Goal: Task Accomplishment & Management: Manage account settings

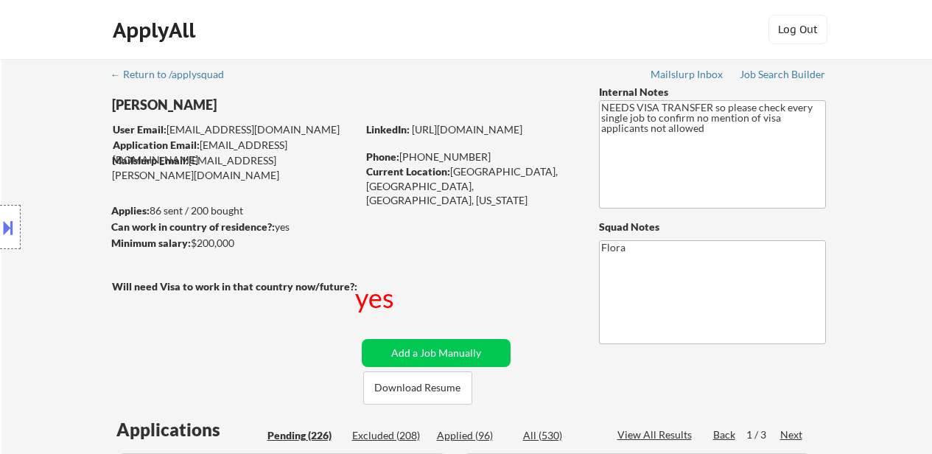
select select ""pending""
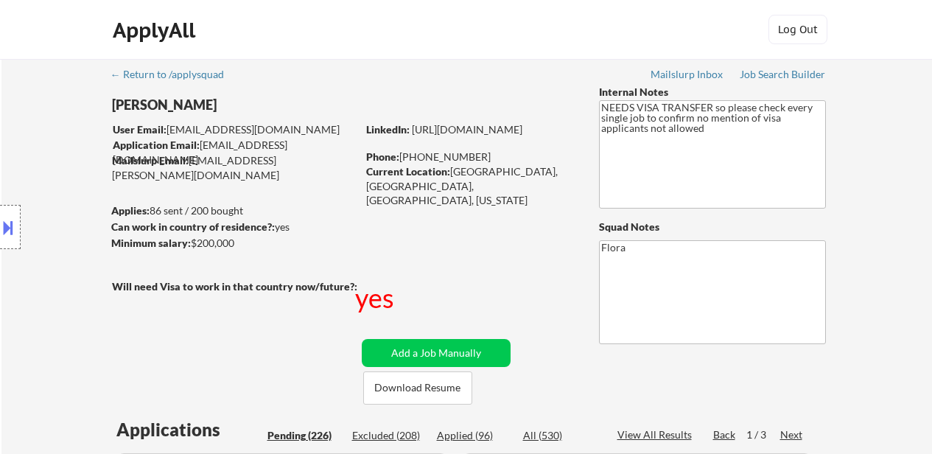
select select ""pending""
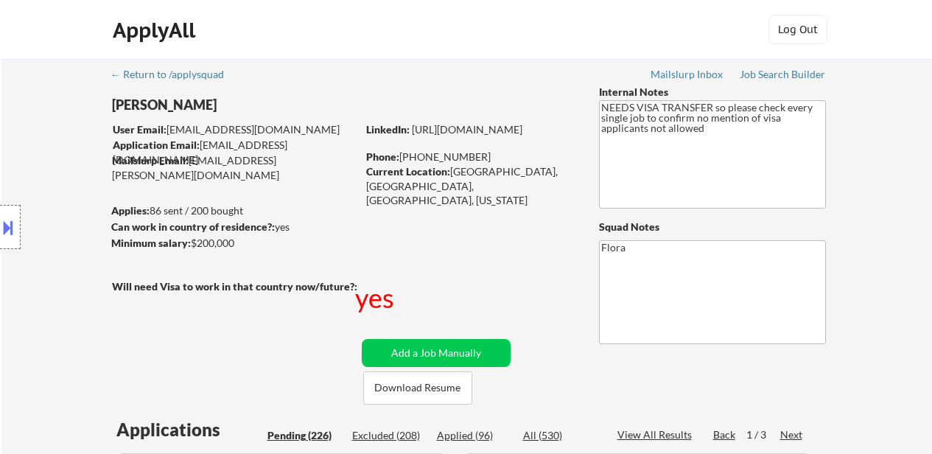
select select ""pending""
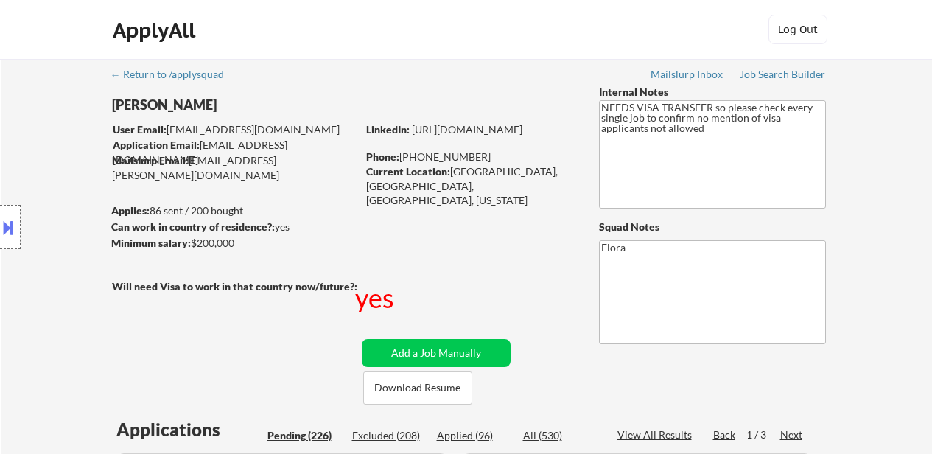
select select ""pending""
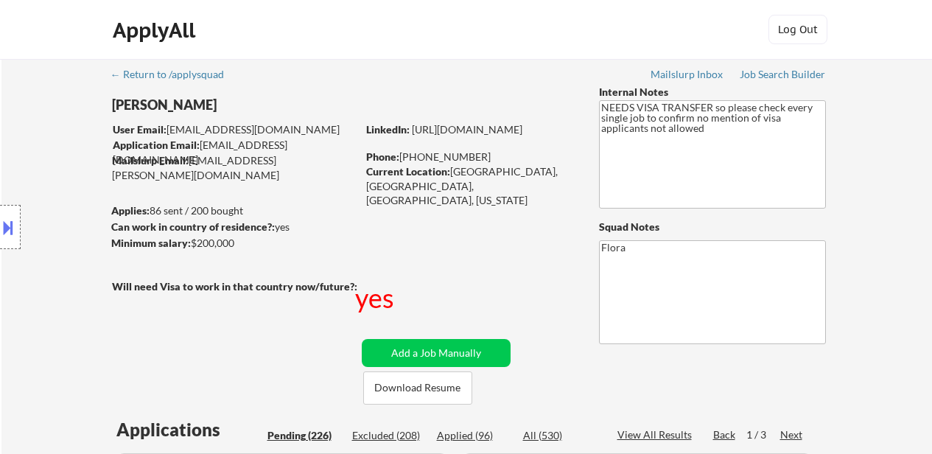
select select ""pending""
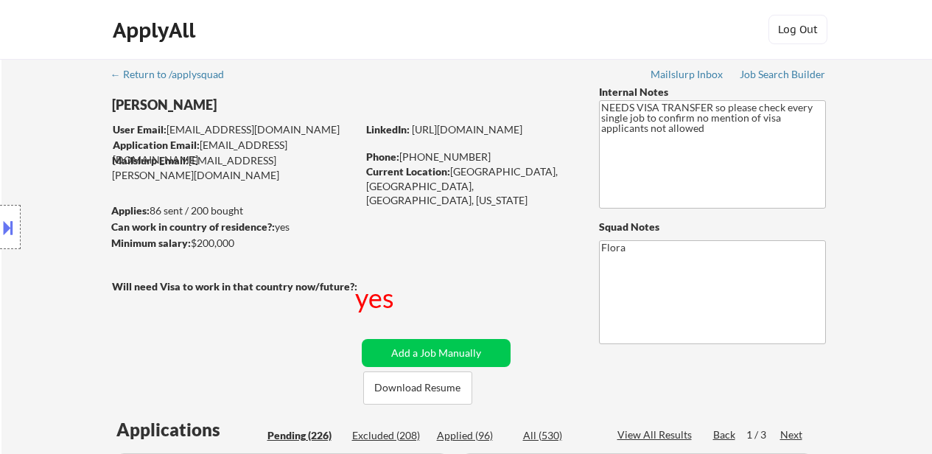
select select ""pending""
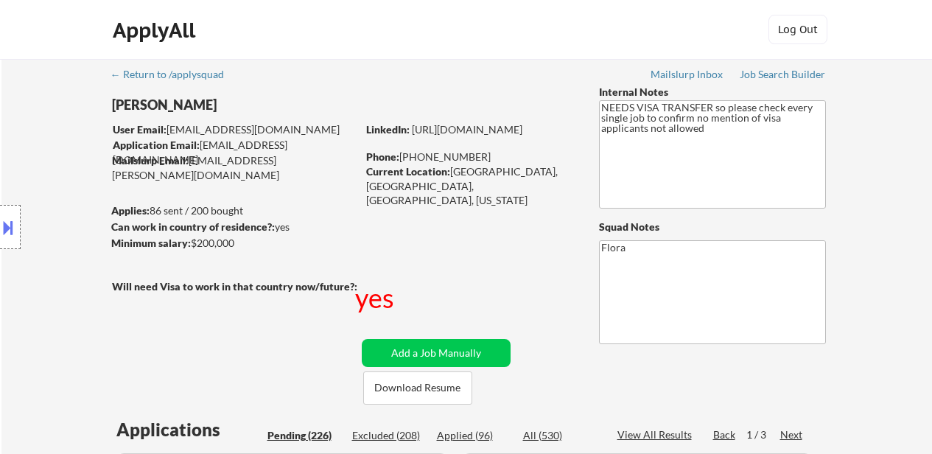
select select ""pending""
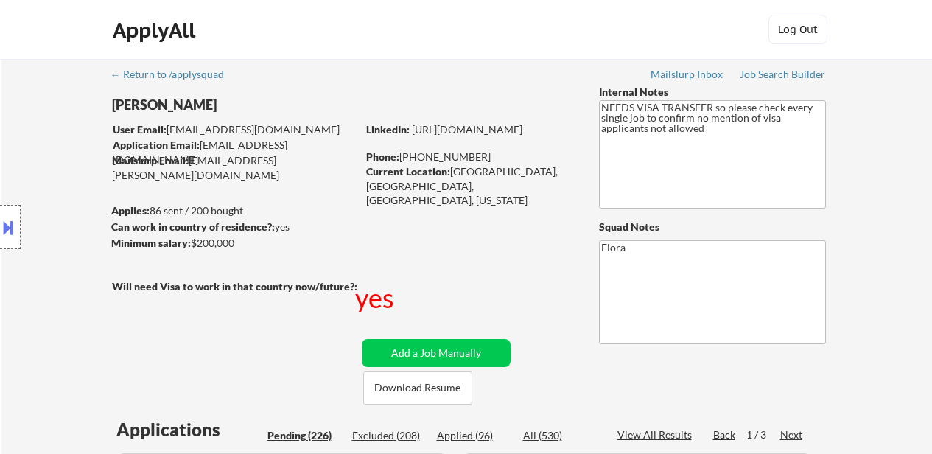
select select ""pending""
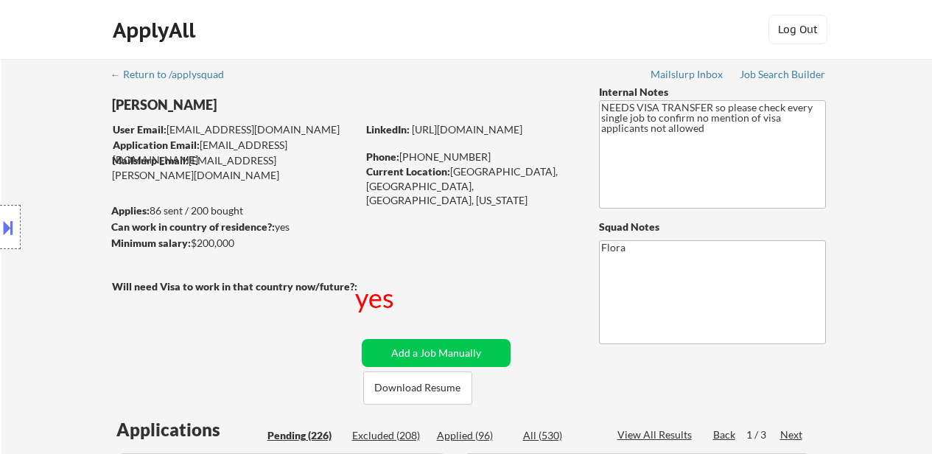
select select ""pending""
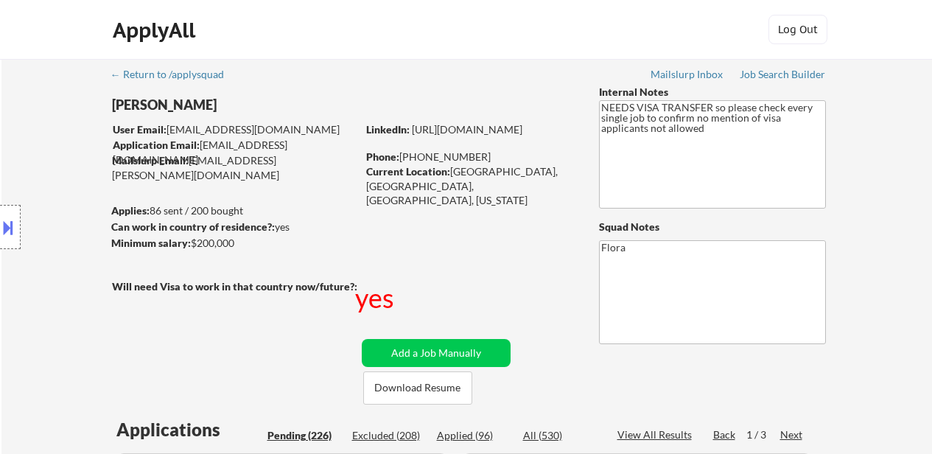
select select ""pending""
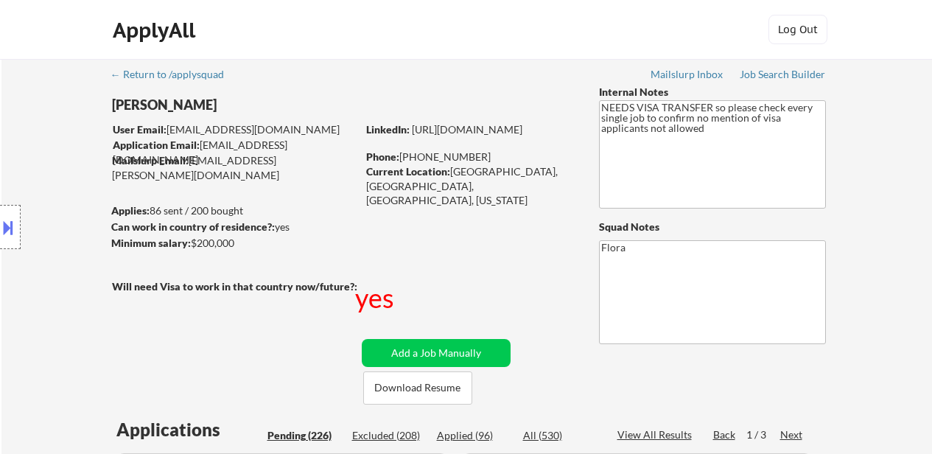
select select ""pending""
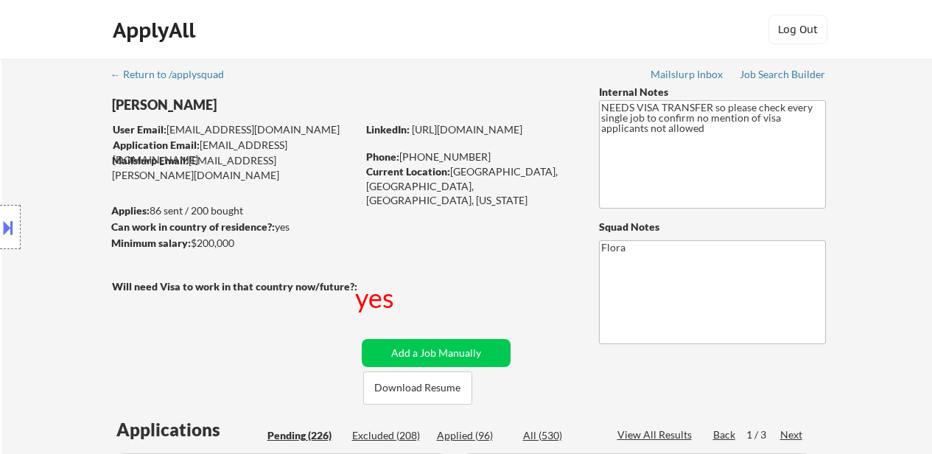
select select ""pending""
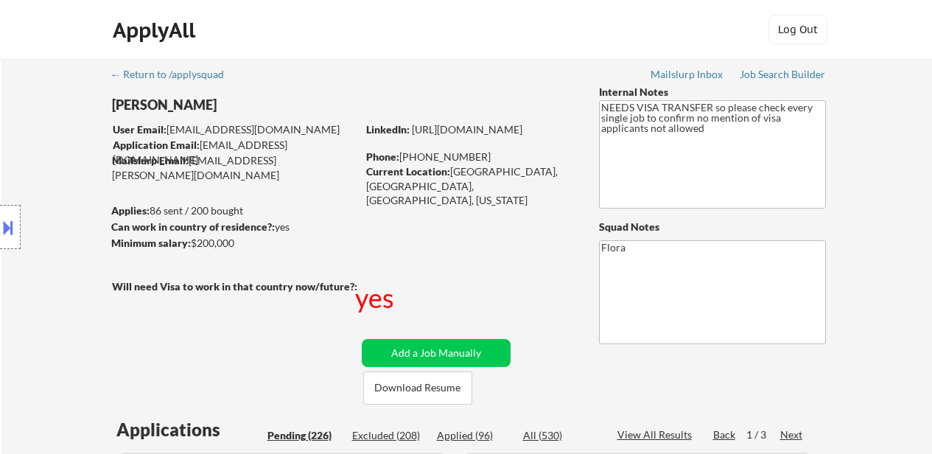
select select ""pending""
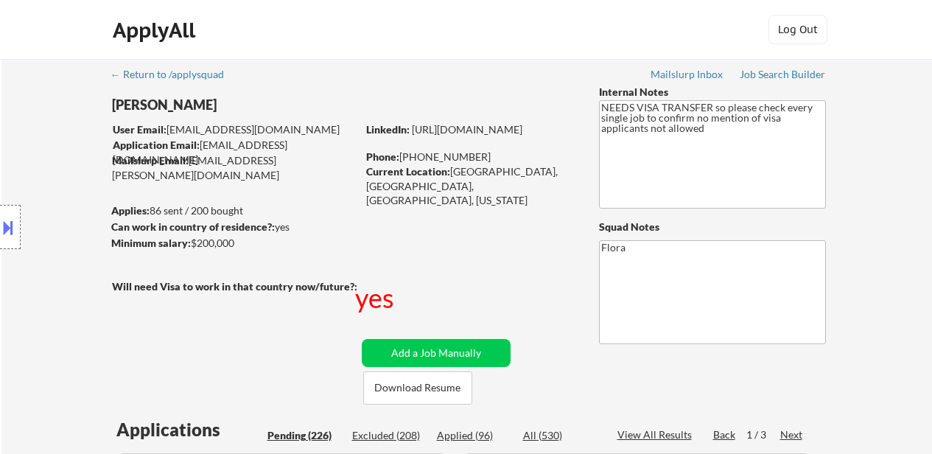
select select ""pending""
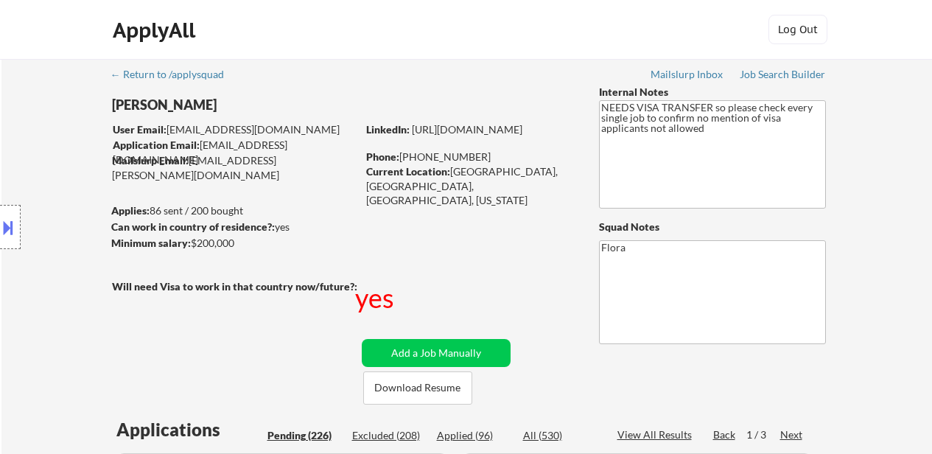
select select ""pending""
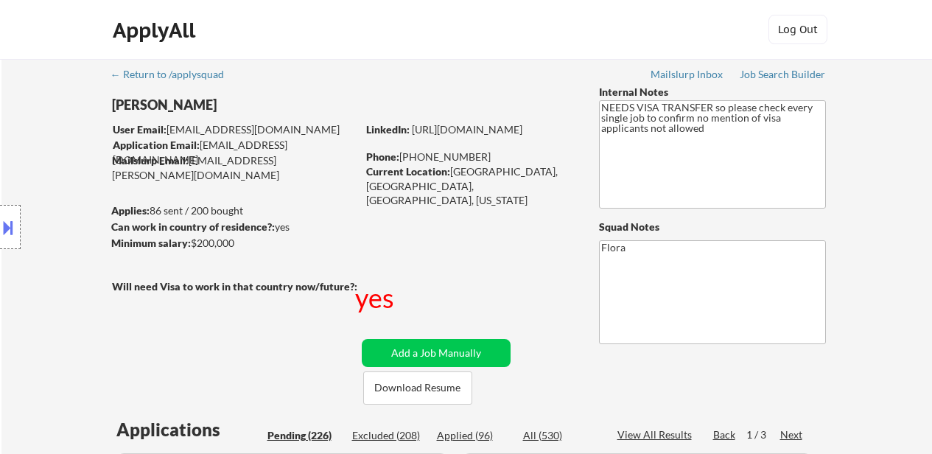
select select ""pending""
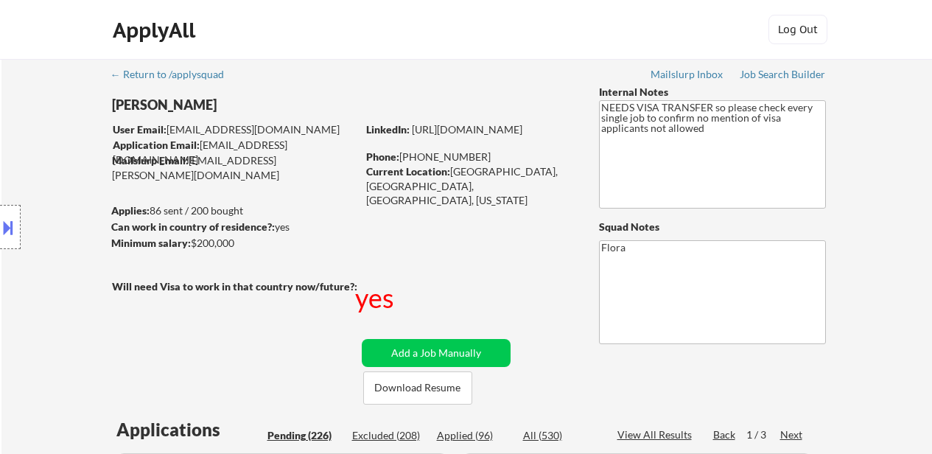
select select ""pending""
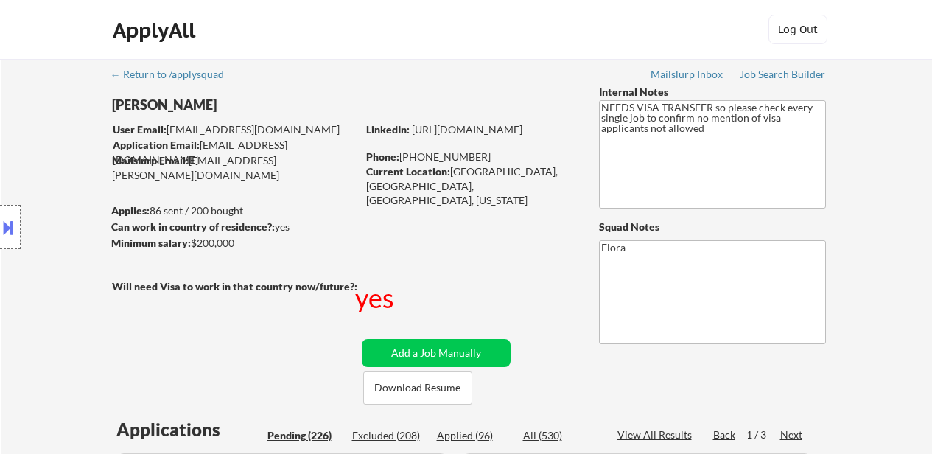
select select ""pending""
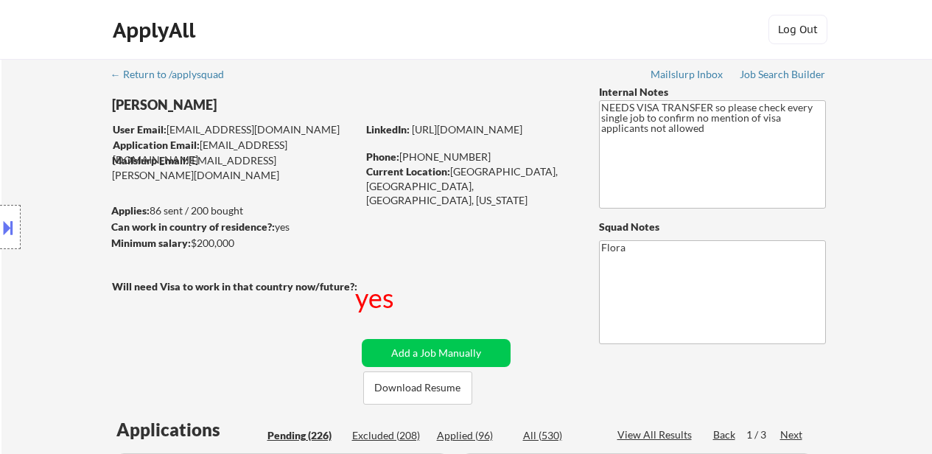
select select ""pending""
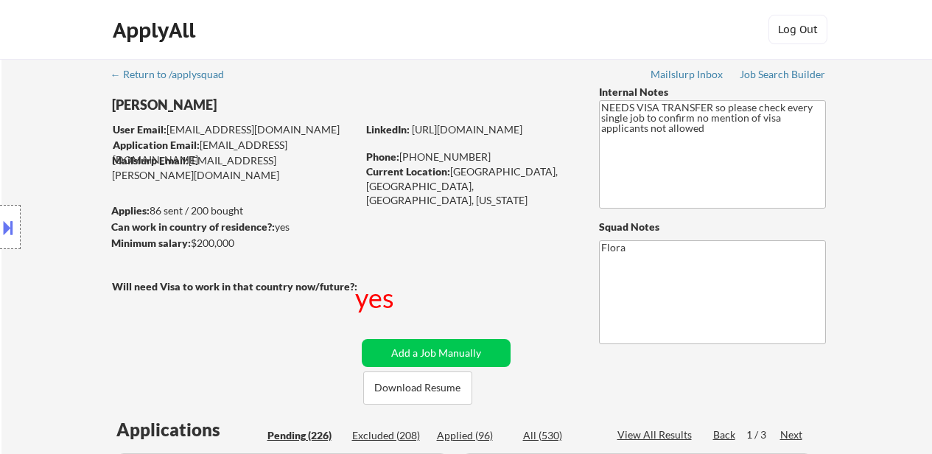
select select ""pending""
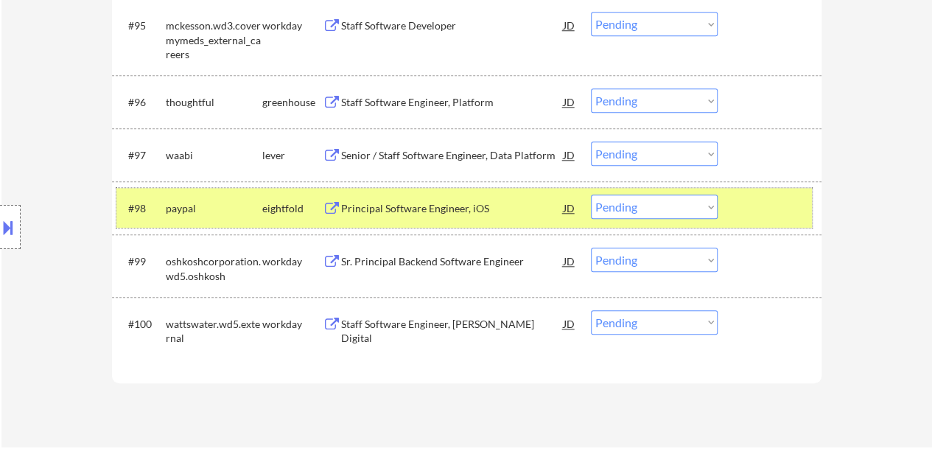
scroll to position [6262, 0]
